Goal: Information Seeking & Learning: Learn about a topic

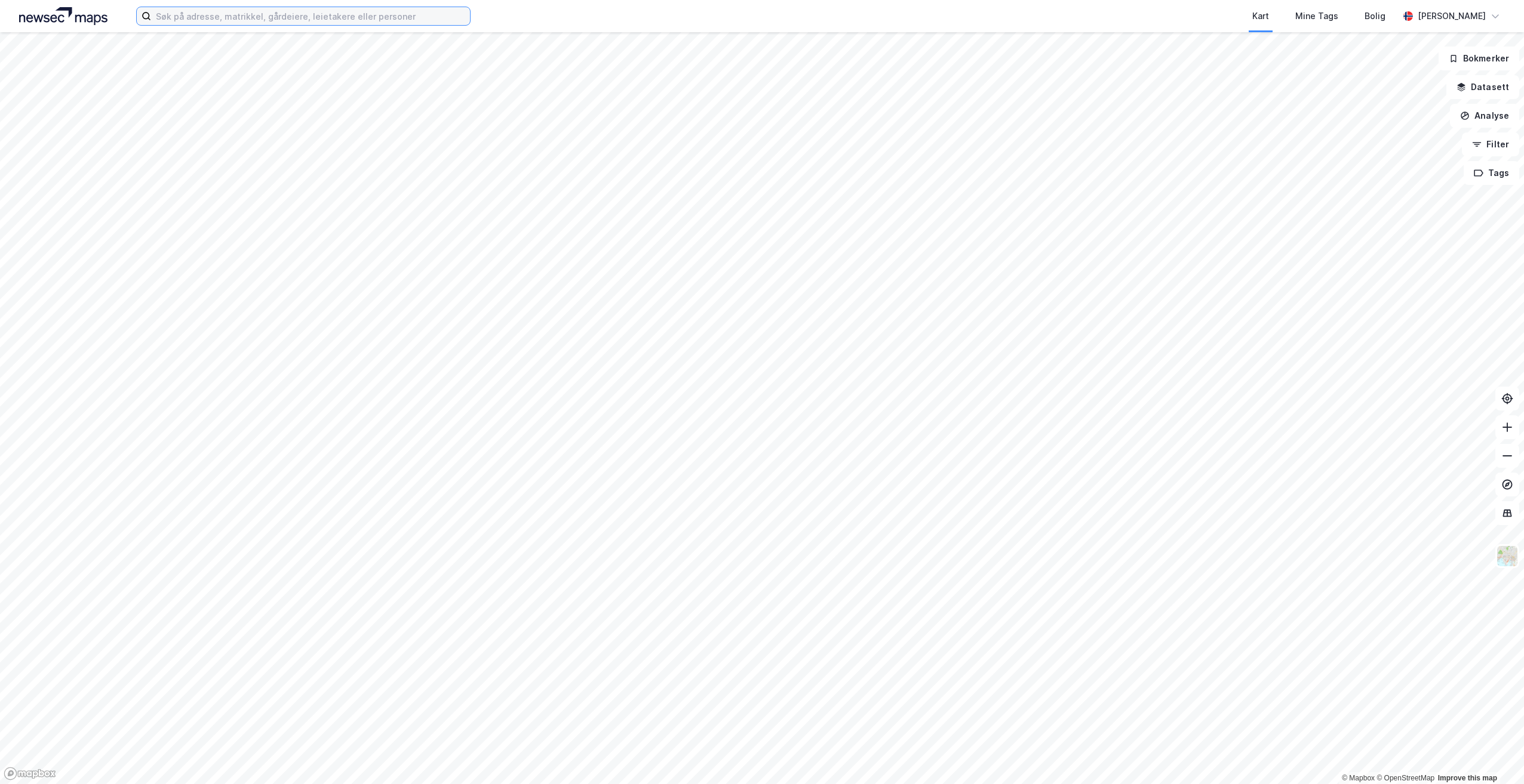
click at [207, 23] on input at bounding box center [310, 17] width 319 height 18
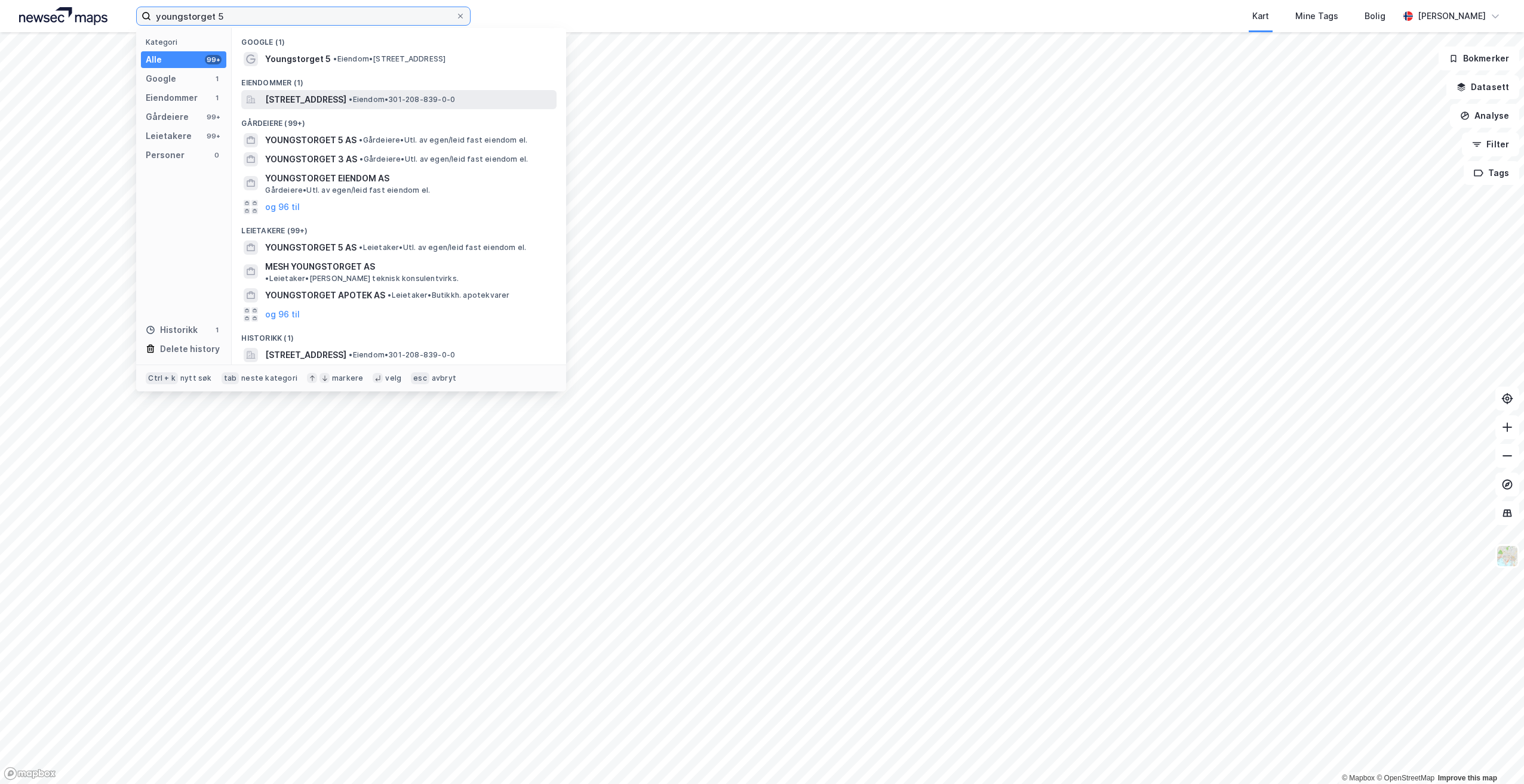
type input "youngstorget 5"
click at [346, 102] on span "[STREET_ADDRESS]" at bounding box center [306, 100] width 81 height 14
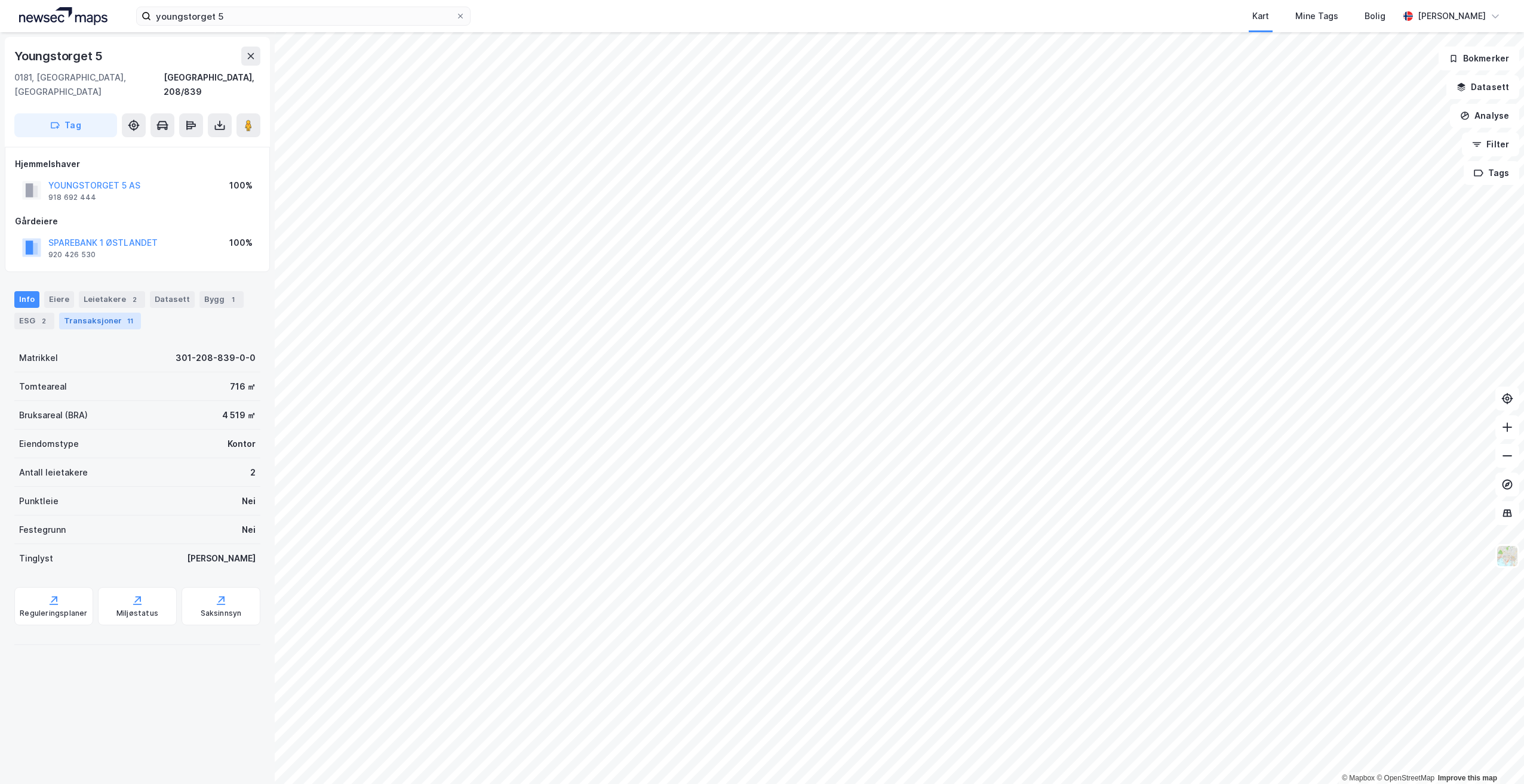
click at [115, 313] on div "Transaksjoner 11" at bounding box center [100, 321] width 81 height 17
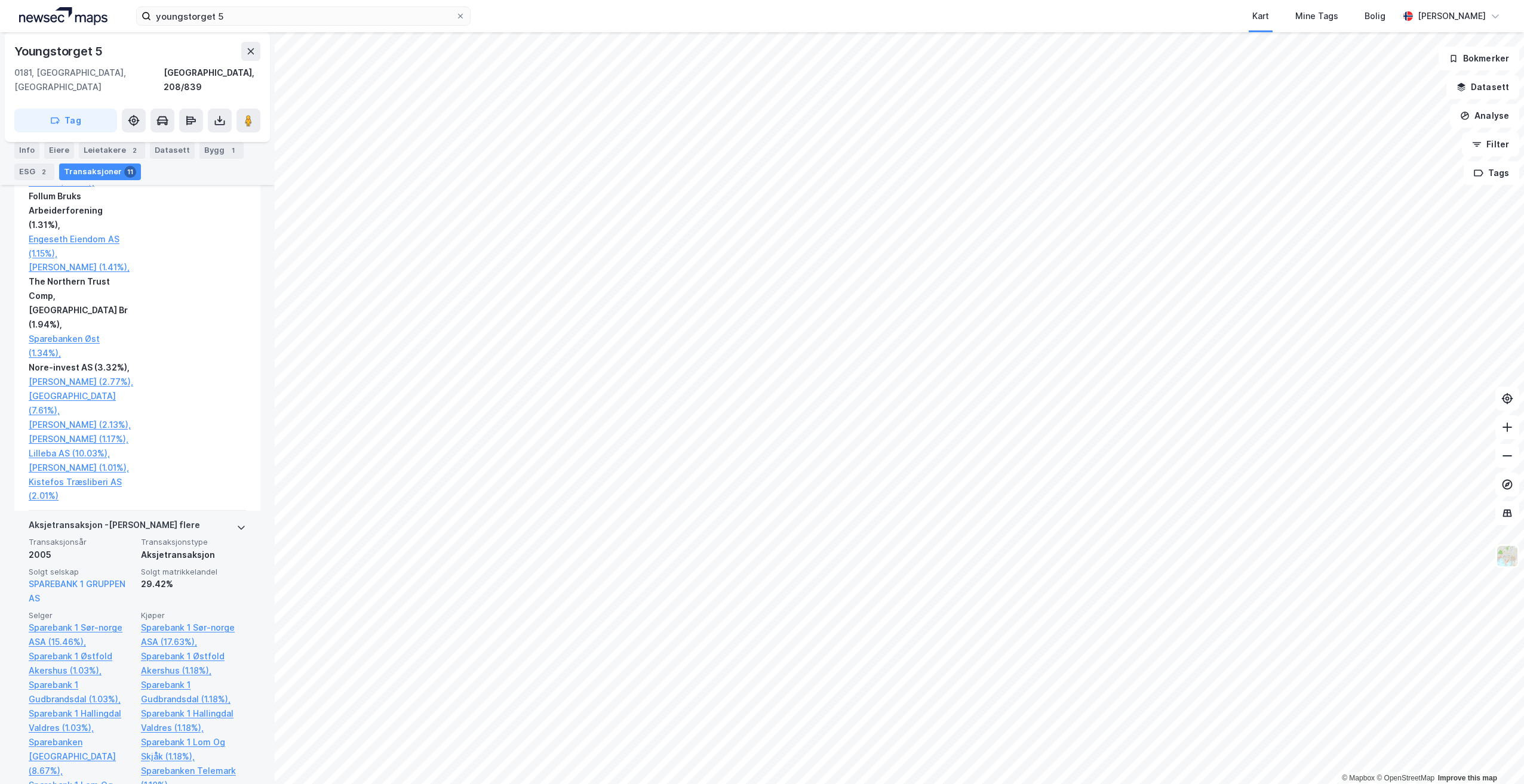
scroll to position [3429, 0]
